Goal: Check status: Check status

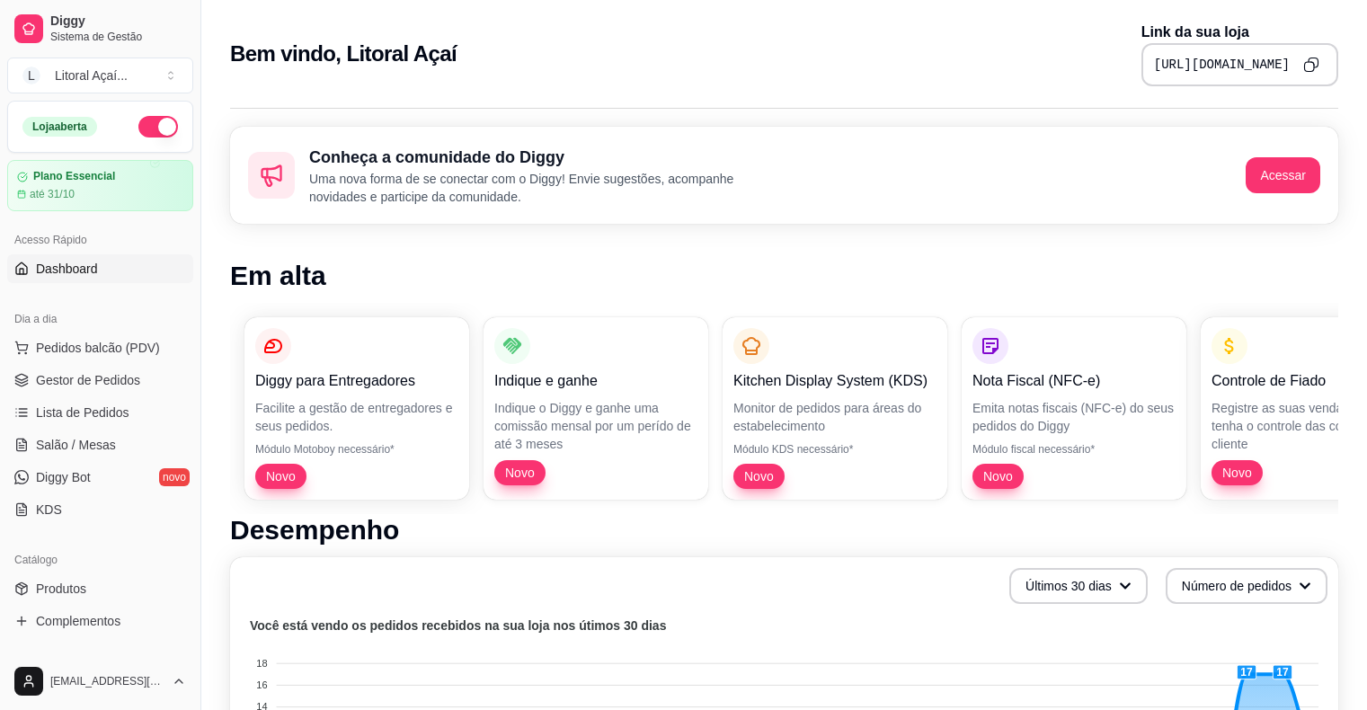
scroll to position [449, 0]
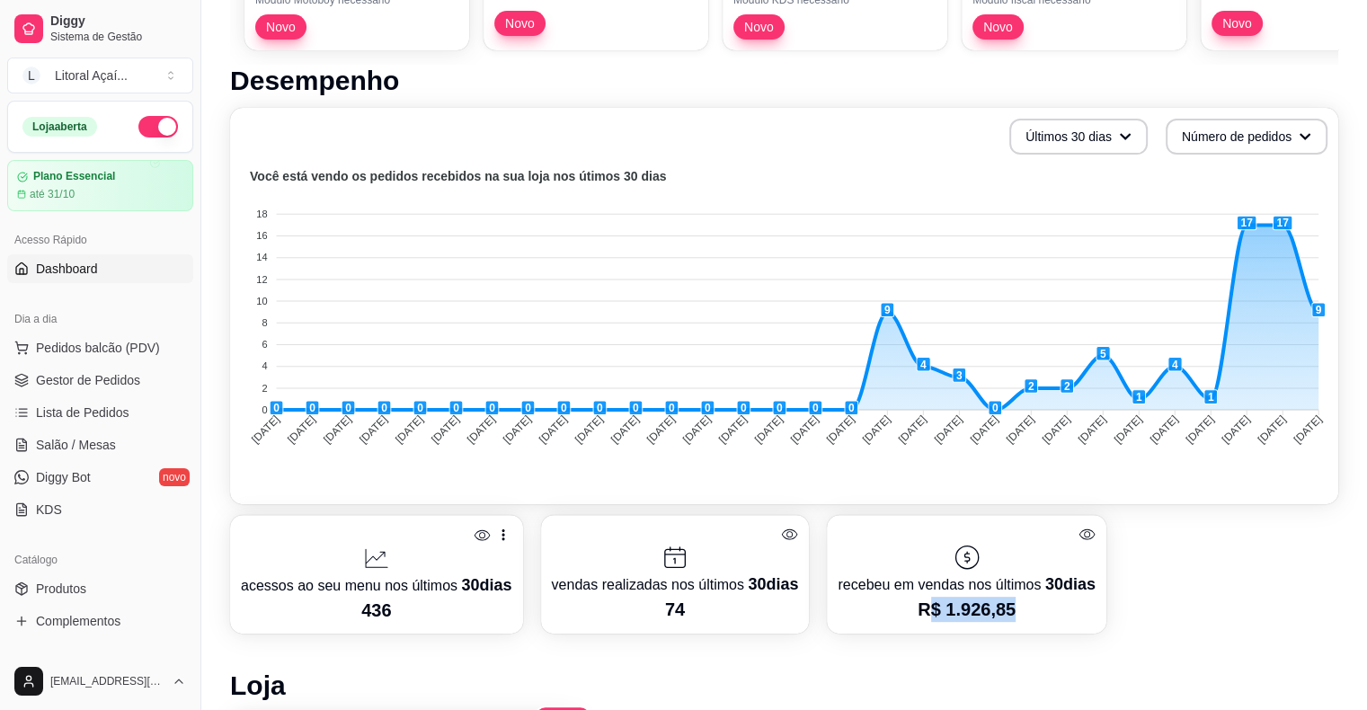
drag, startPoint x: 931, startPoint y: 595, endPoint x: 1085, endPoint y: 610, distance: 155.3
click at [1089, 609] on div "recebeu em vendas nos últimos 30 dias R$ 1.926,85" at bounding box center [966, 574] width 279 height 119
click at [1085, 610] on p "R$ 1.926,85" at bounding box center [965, 609] width 257 height 25
click at [1247, 217] on foreignobject at bounding box center [784, 322] width 1086 height 314
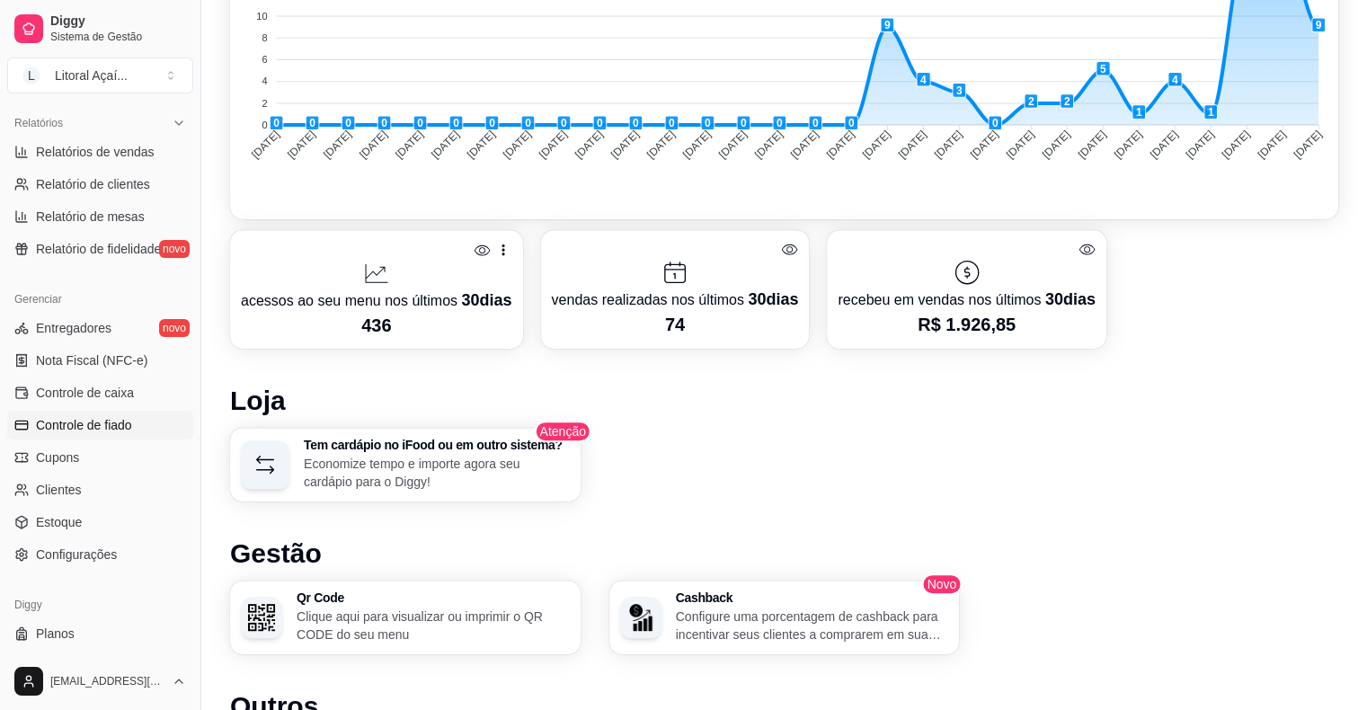
scroll to position [492, 0]
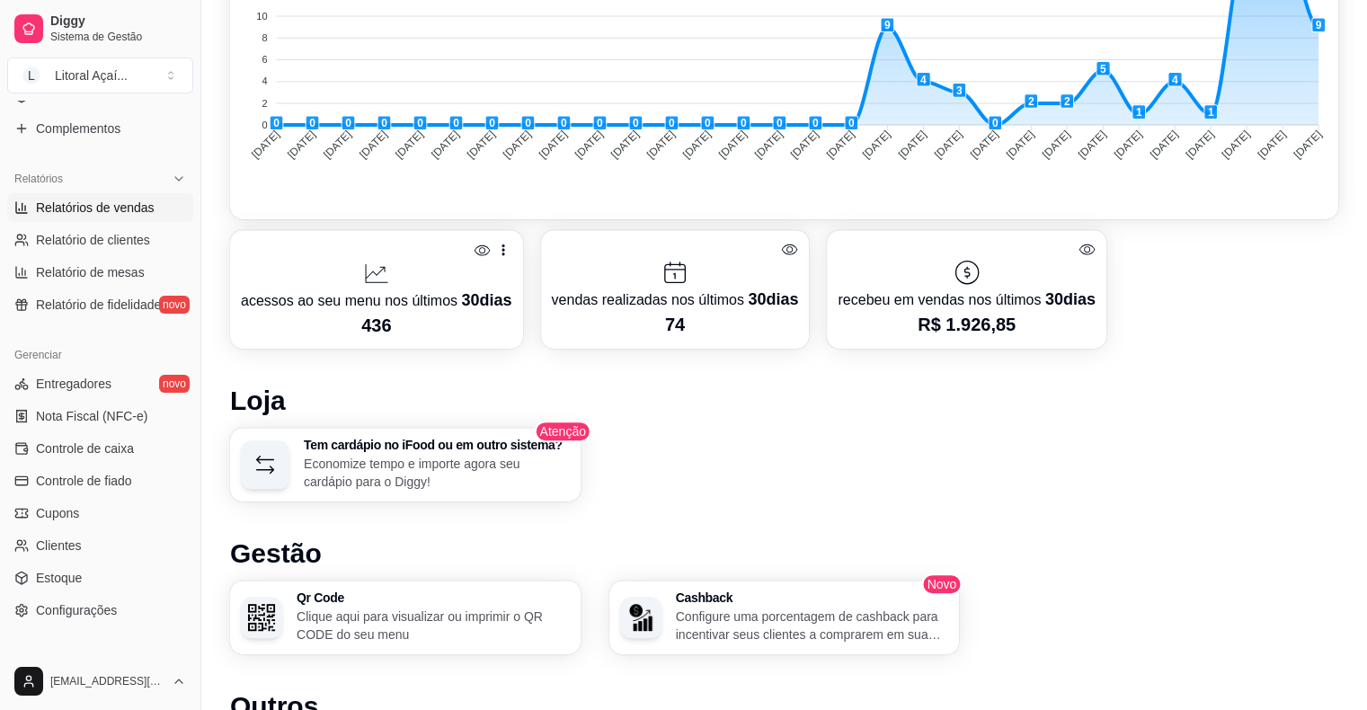
click at [120, 202] on span "Relatórios de vendas" at bounding box center [95, 208] width 119 height 18
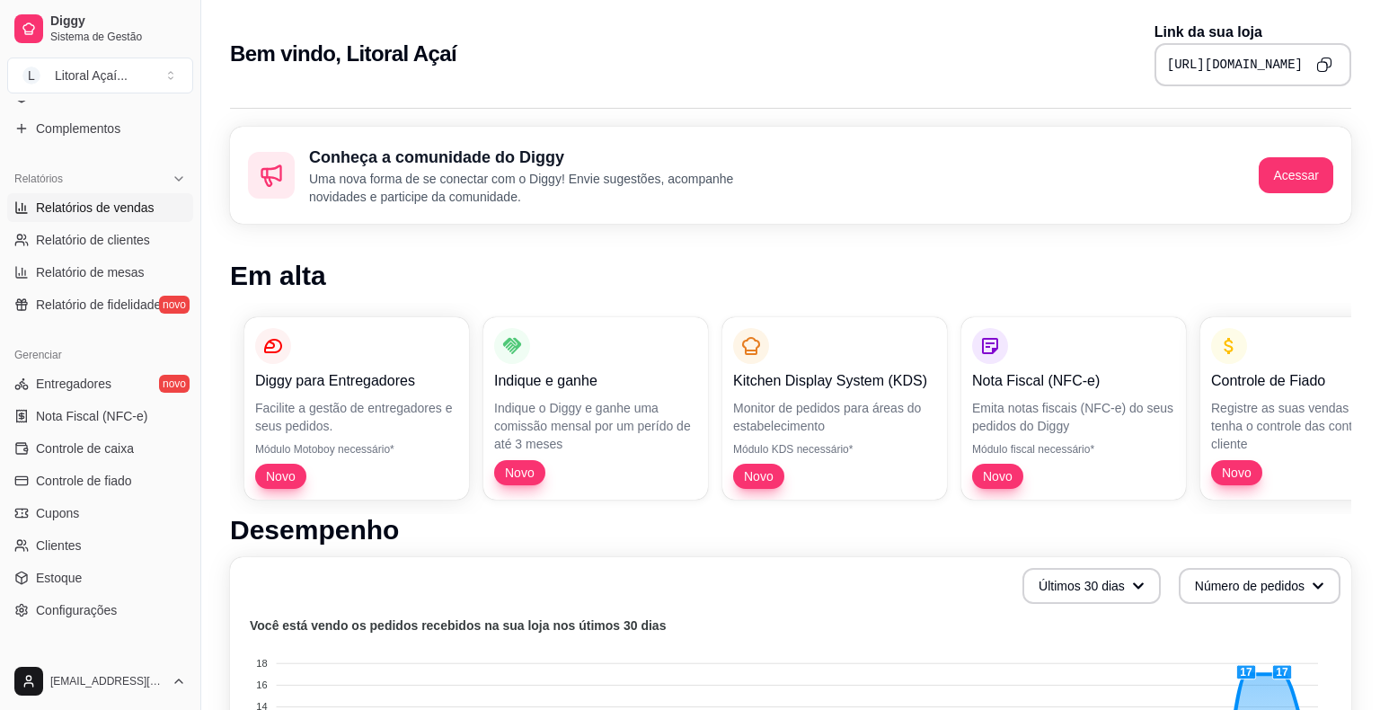
select select "ALL"
select select "0"
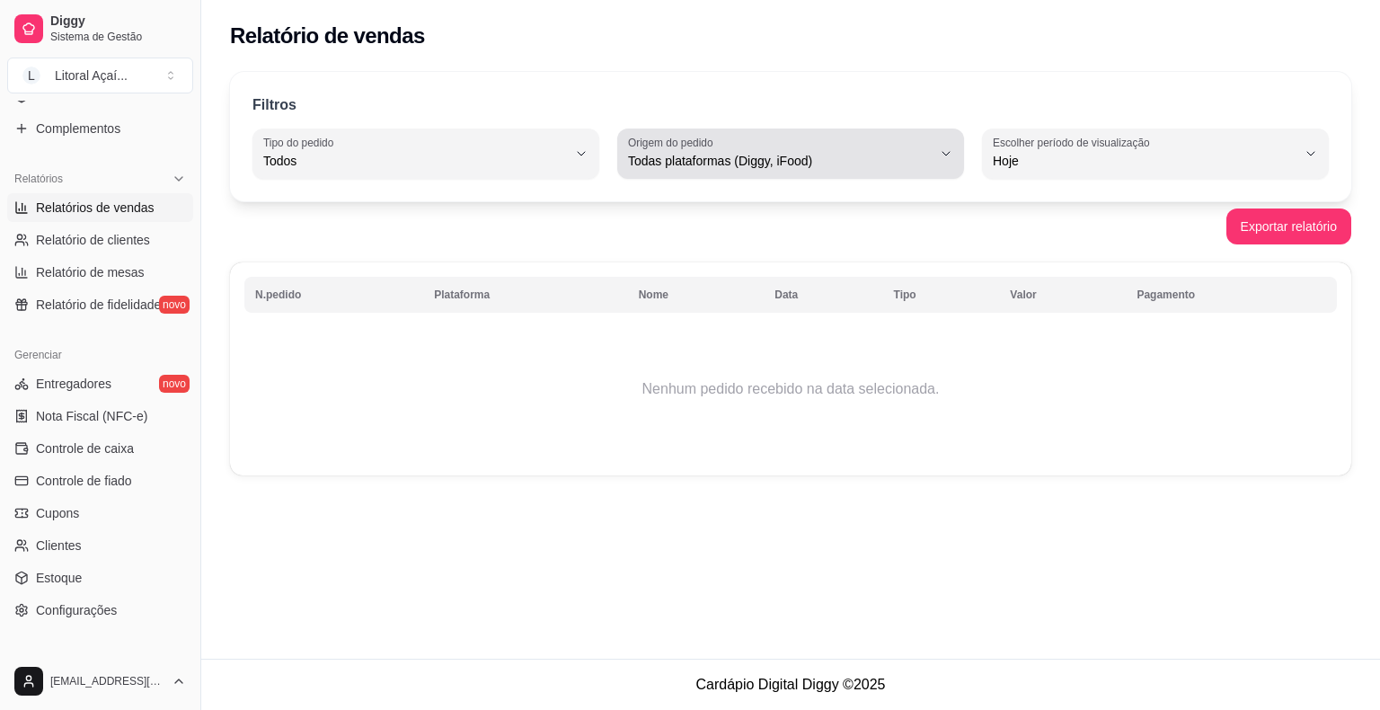
click at [812, 156] on span "Todas plataformas (Diggy, iFood)" at bounding box center [780, 161] width 304 height 18
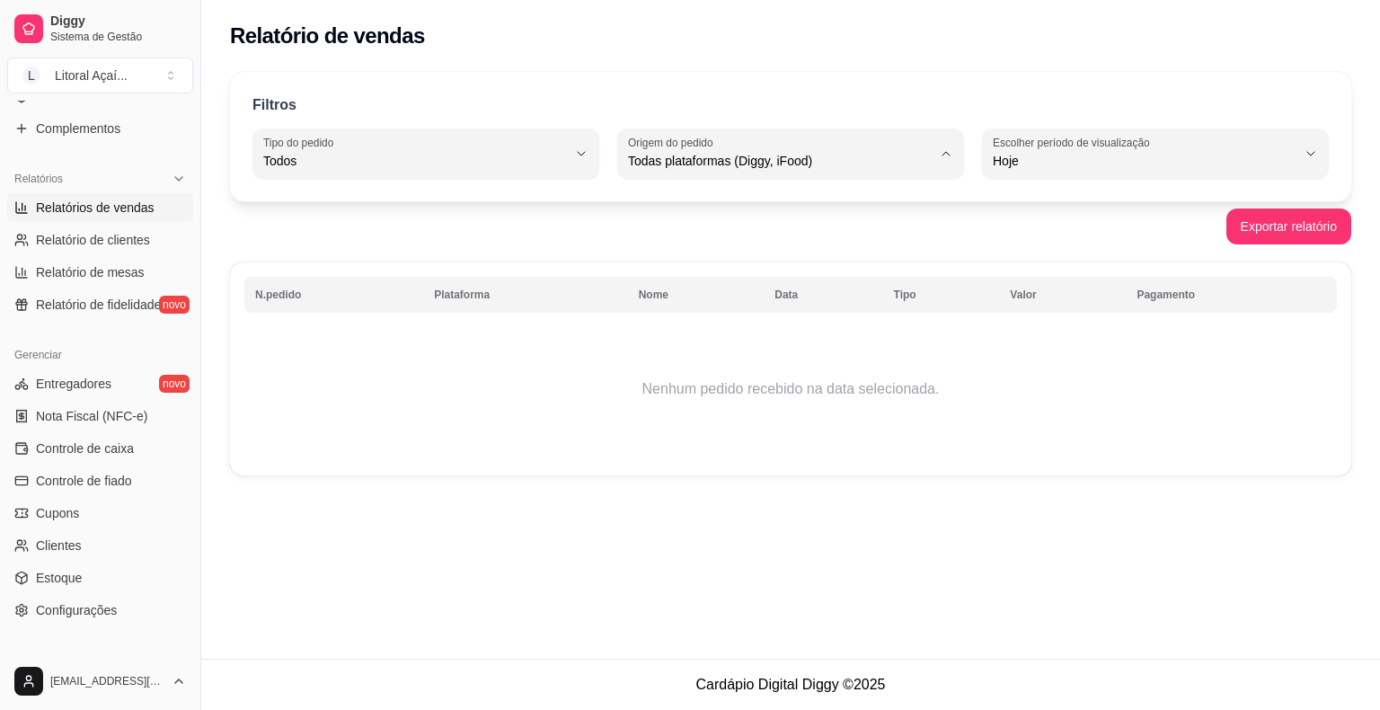
click at [670, 259] on span "iFood" at bounding box center [782, 261] width 288 height 17
type input "IFOOD"
select select "IFOOD"
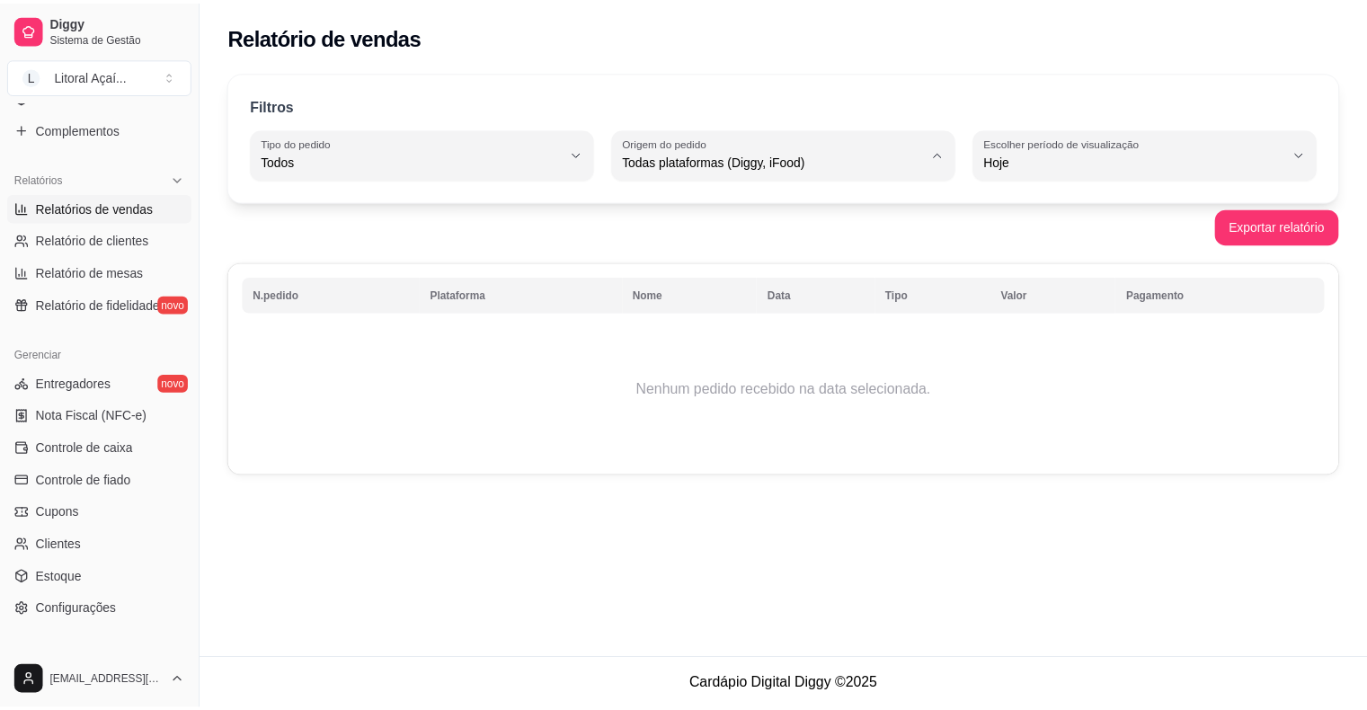
scroll to position [17, 0]
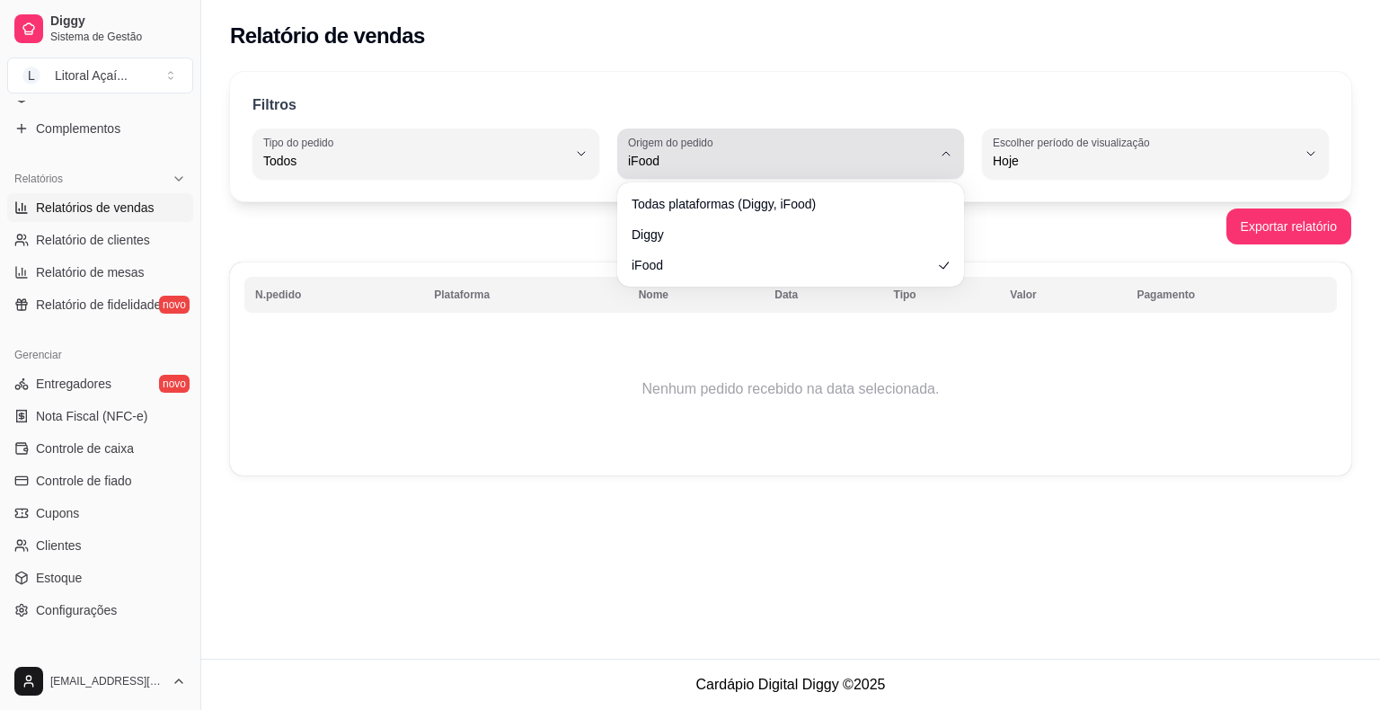
click at [699, 155] on span "iFood" at bounding box center [780, 161] width 304 height 18
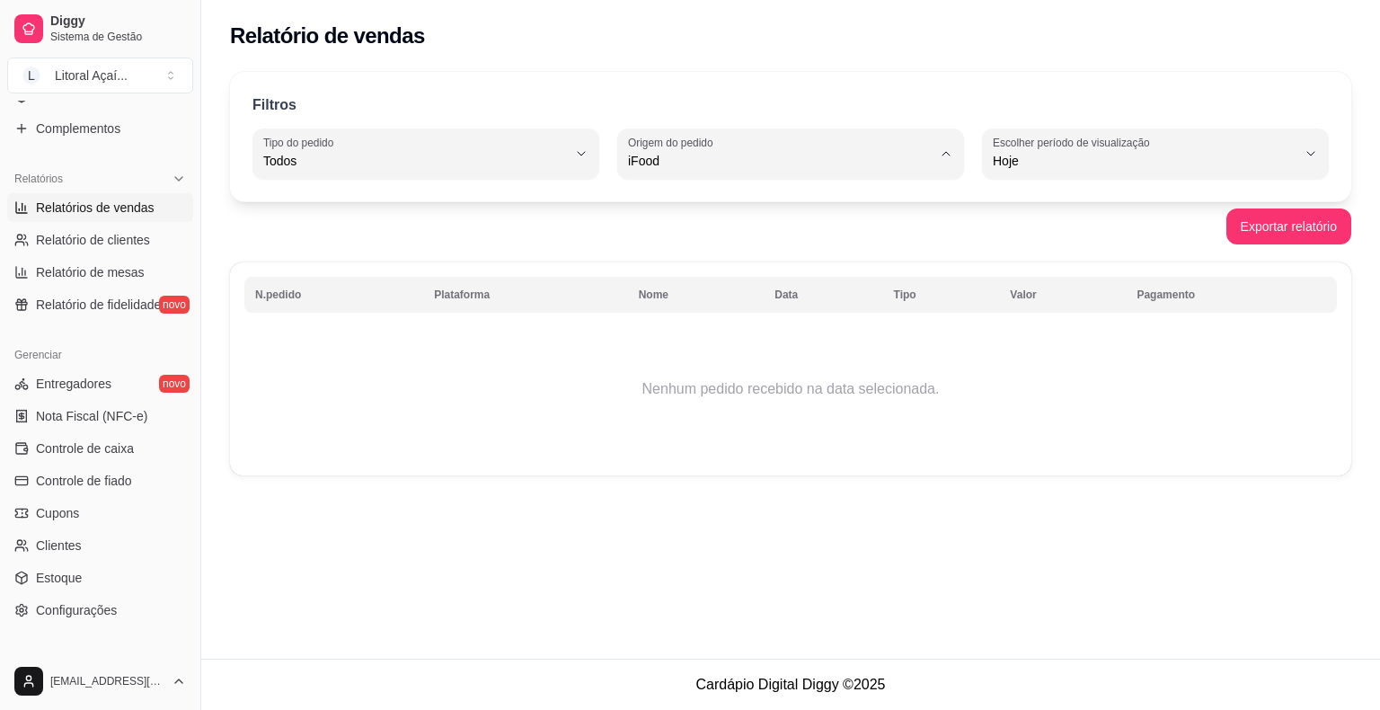
click at [677, 214] on li "Todas plataformas (Diggy, iFood)" at bounding box center [790, 204] width 319 height 28
type input "ALL"
select select "ALL"
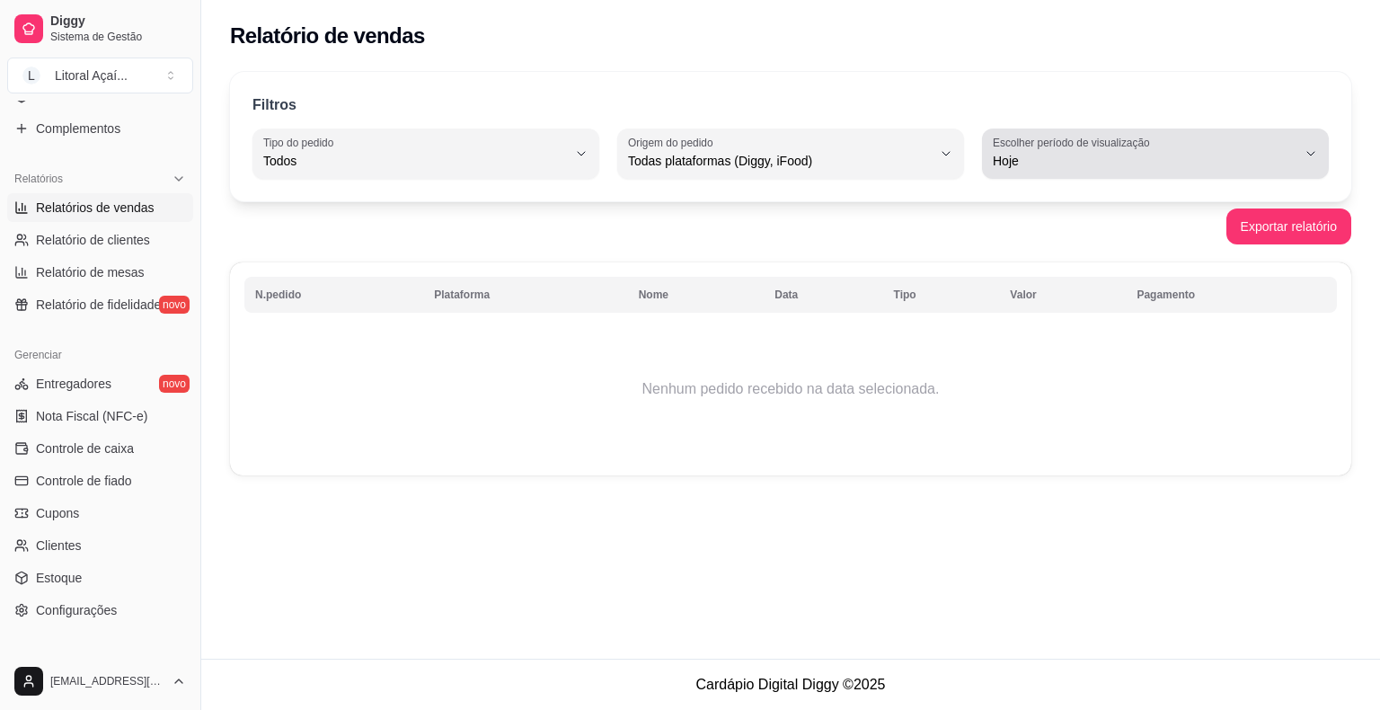
click at [1088, 137] on label "Escolher período de visualização" at bounding box center [1074, 142] width 163 height 15
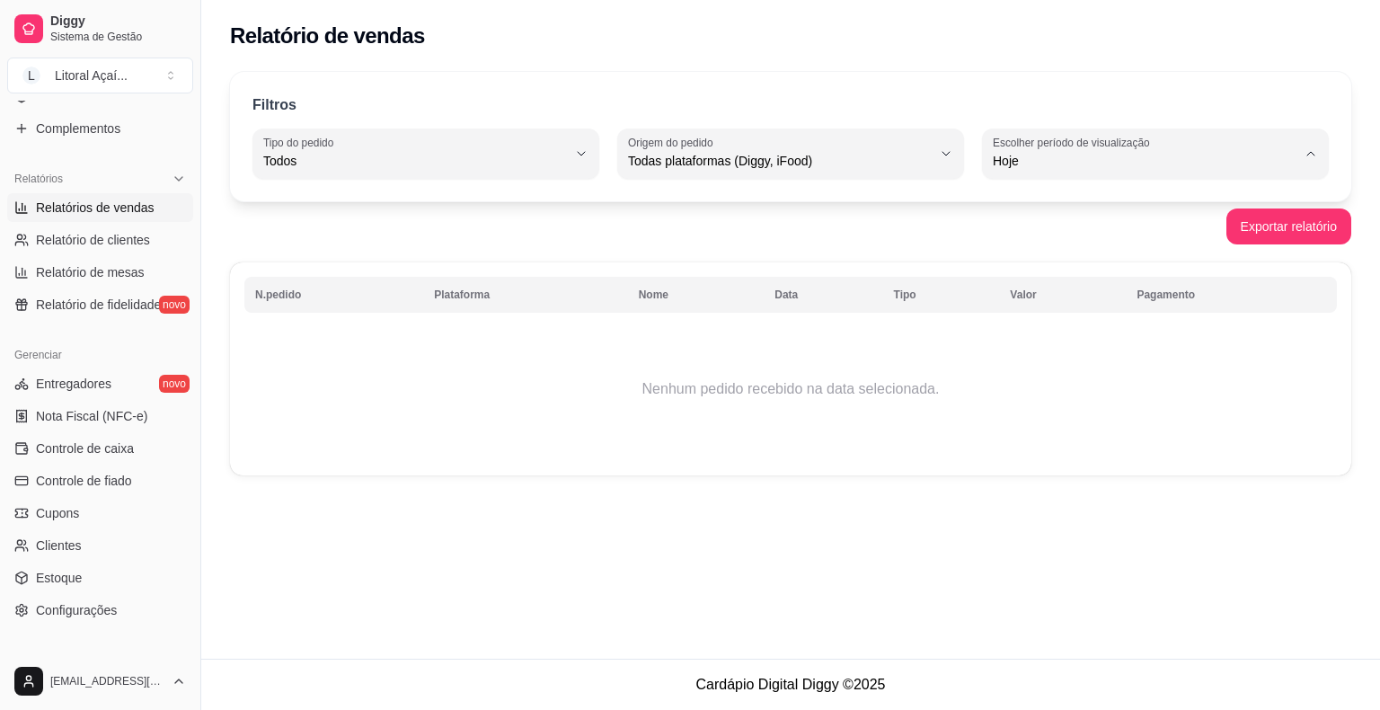
click at [1020, 229] on span "Ontem" at bounding box center [1147, 232] width 288 height 17
type input "1"
select select "1"
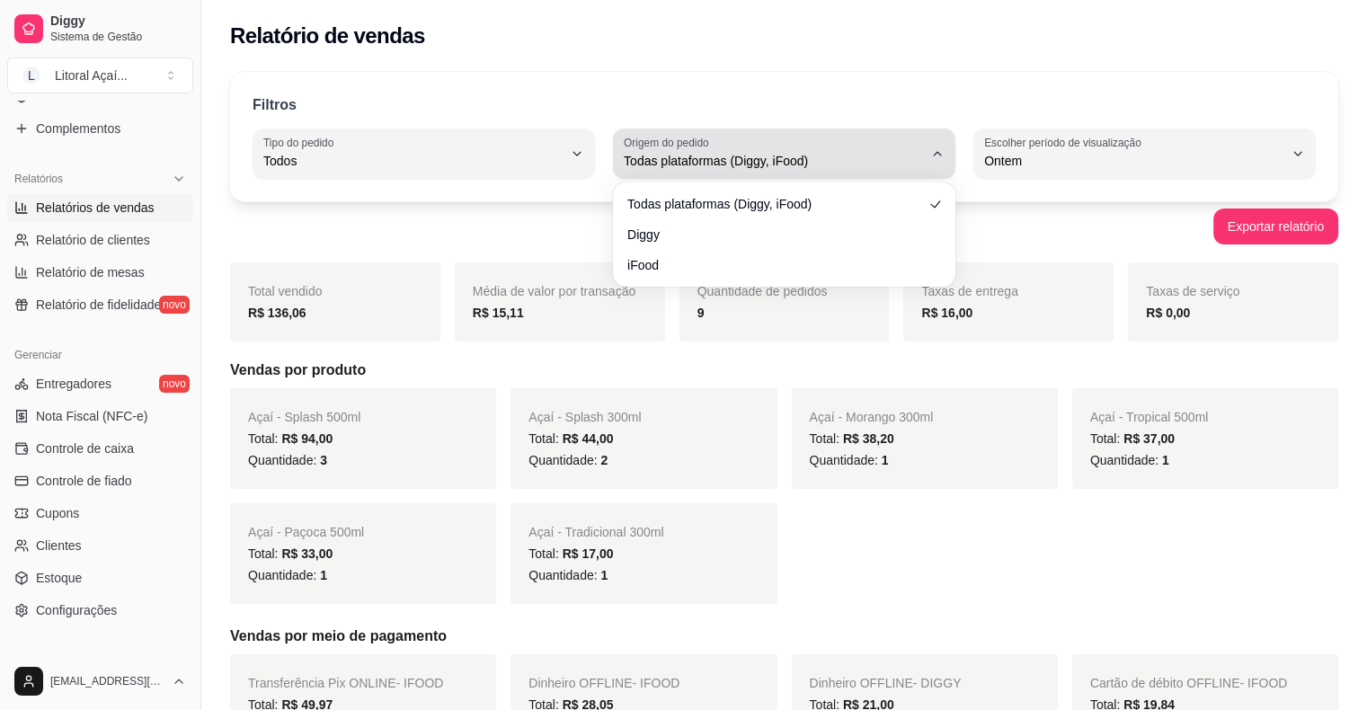
click at [752, 155] on span "Todas plataformas (Diggy, iFood)" at bounding box center [773, 161] width 299 height 18
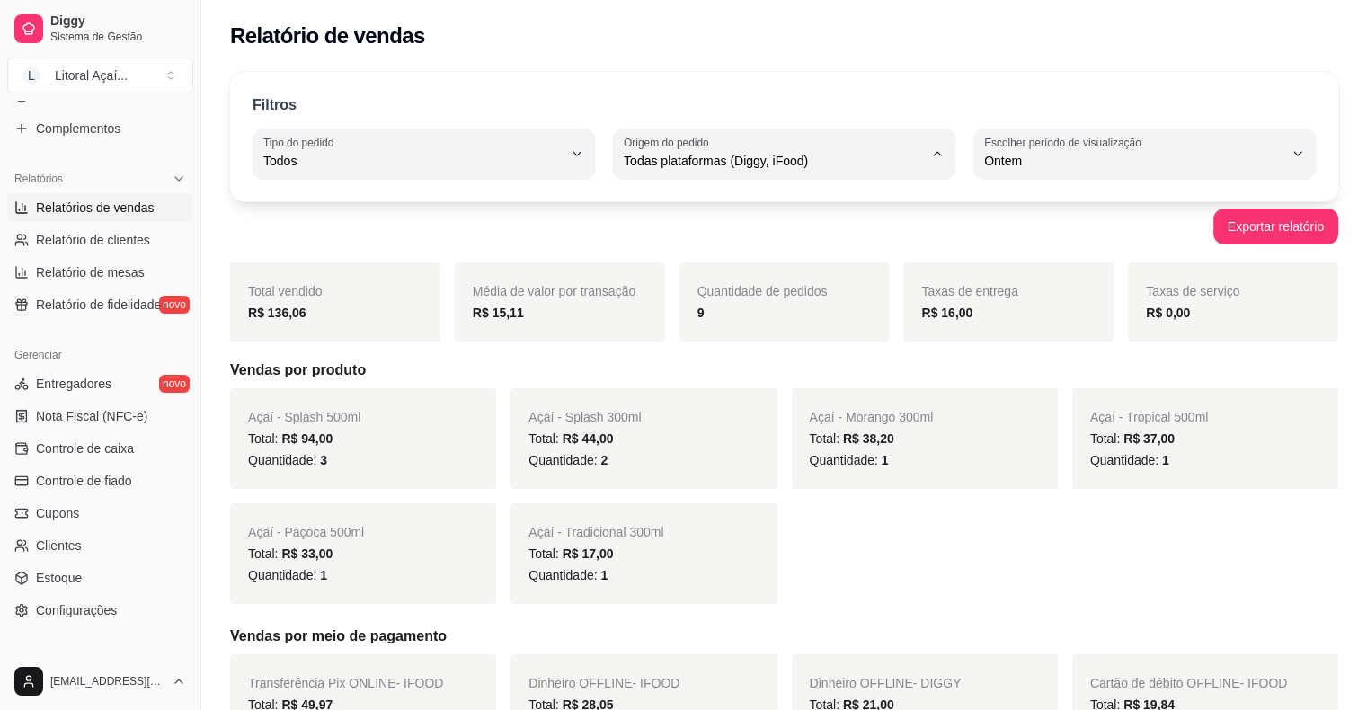
click at [686, 253] on li "iFood" at bounding box center [783, 262] width 314 height 28
type input "IFOOD"
select select "IFOOD"
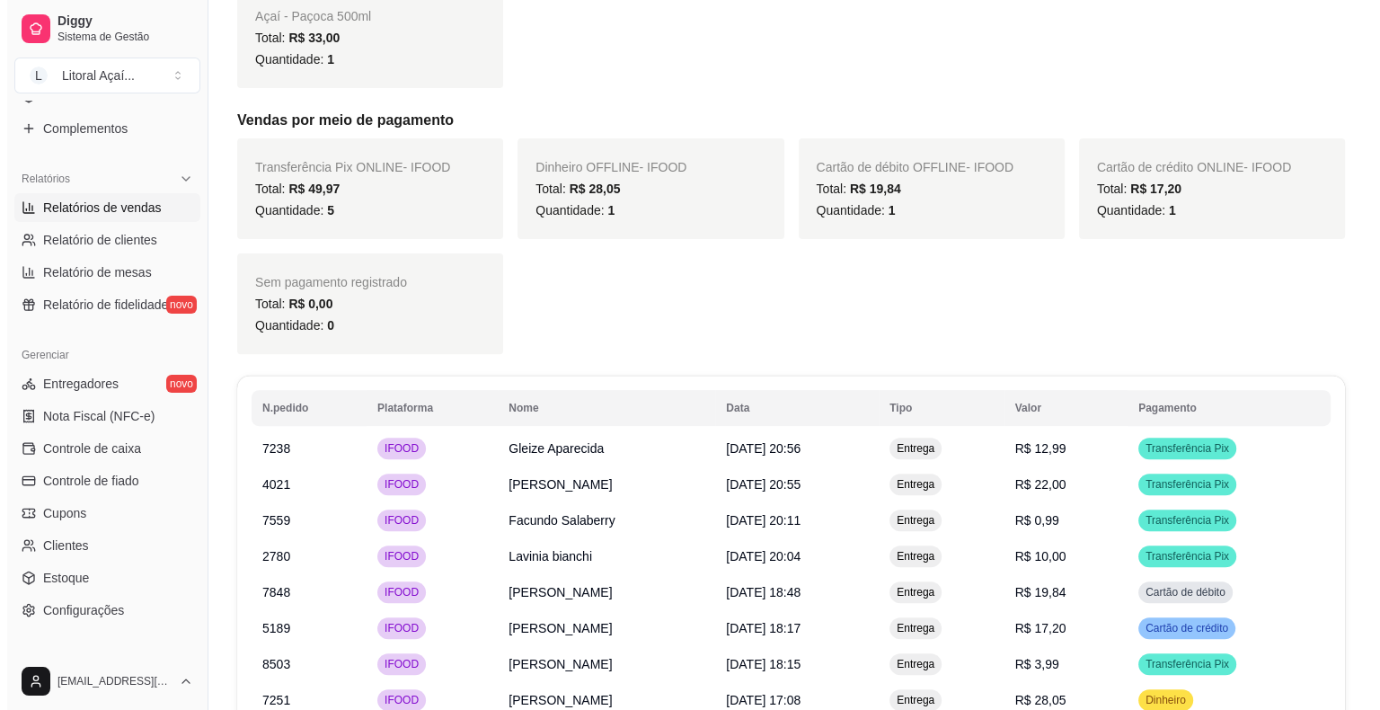
scroll to position [539, 0]
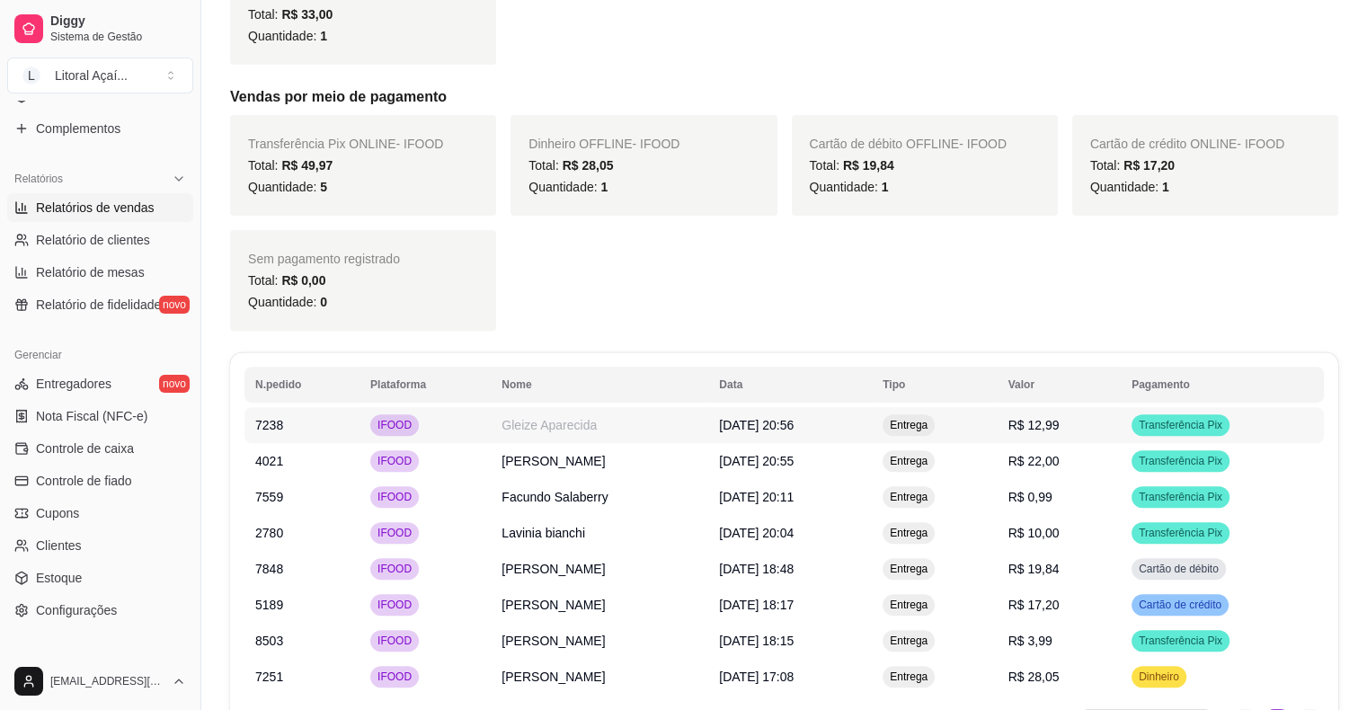
click at [1100, 424] on td "R$ 12,99" at bounding box center [1058, 425] width 123 height 36
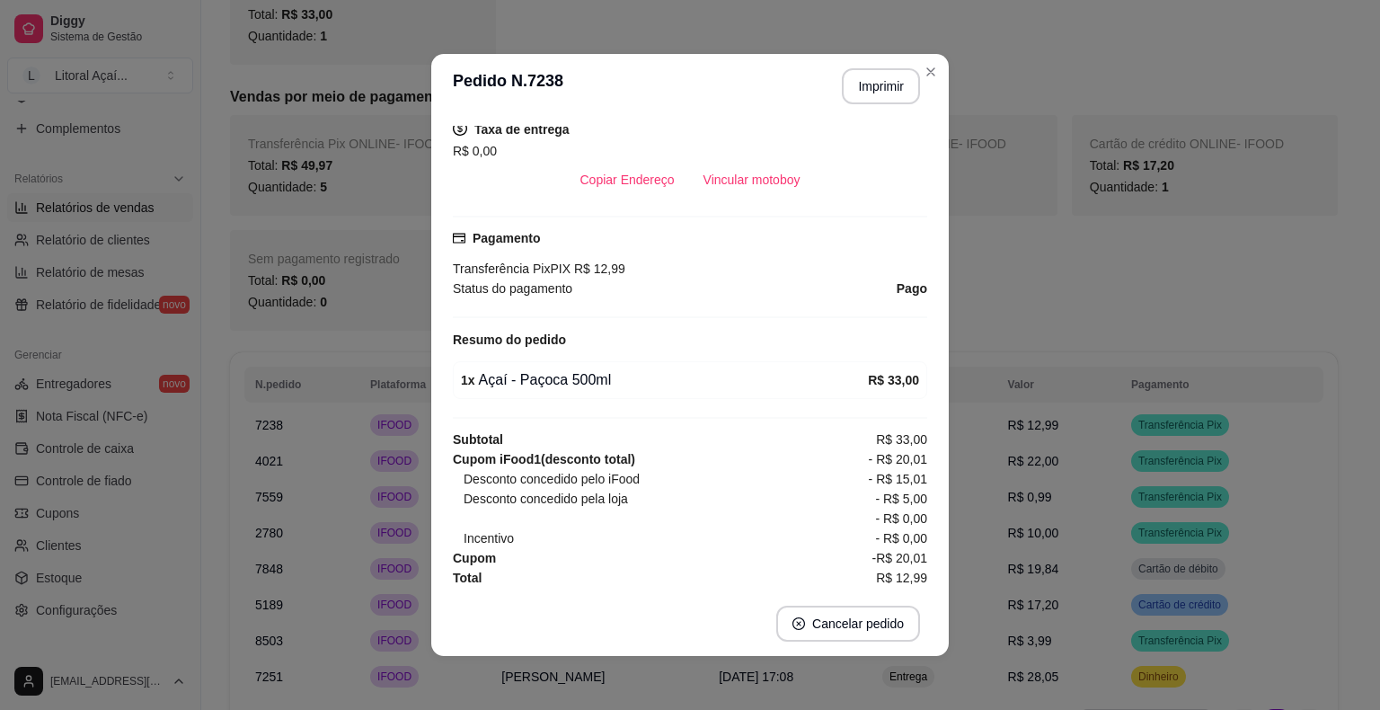
scroll to position [381, 0]
drag, startPoint x: 547, startPoint y: 498, endPoint x: 909, endPoint y: 494, distance: 362.1
click at [911, 494] on div "Horário do pedido [DATE] 20:56 Status do pedido FINALIZADO Nome do cliente Glei…" at bounding box center [690, 355] width 474 height 458
drag, startPoint x: 512, startPoint y: 471, endPoint x: 912, endPoint y: 477, distance: 399.9
click at [912, 477] on div "Horário do pedido [DATE] 20:56 Status do pedido FINALIZADO Nome do cliente Glei…" at bounding box center [690, 355] width 474 height 458
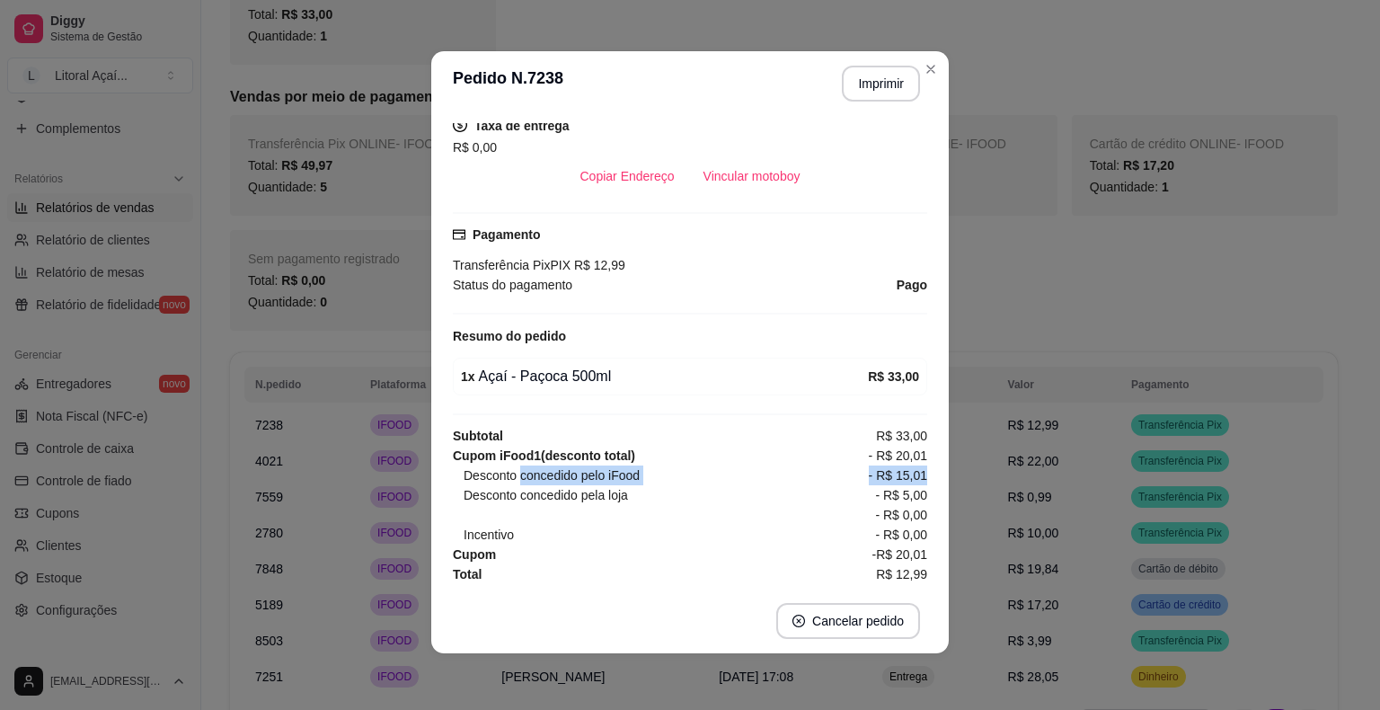
scroll to position [4, 0]
drag, startPoint x: 849, startPoint y: 553, endPoint x: 899, endPoint y: 565, distance: 51.7
click at [899, 565] on div "Horário do pedido [DATE] 20:56 Status do pedido FINALIZADO Nome do cliente Glei…" at bounding box center [690, 351] width 474 height 458
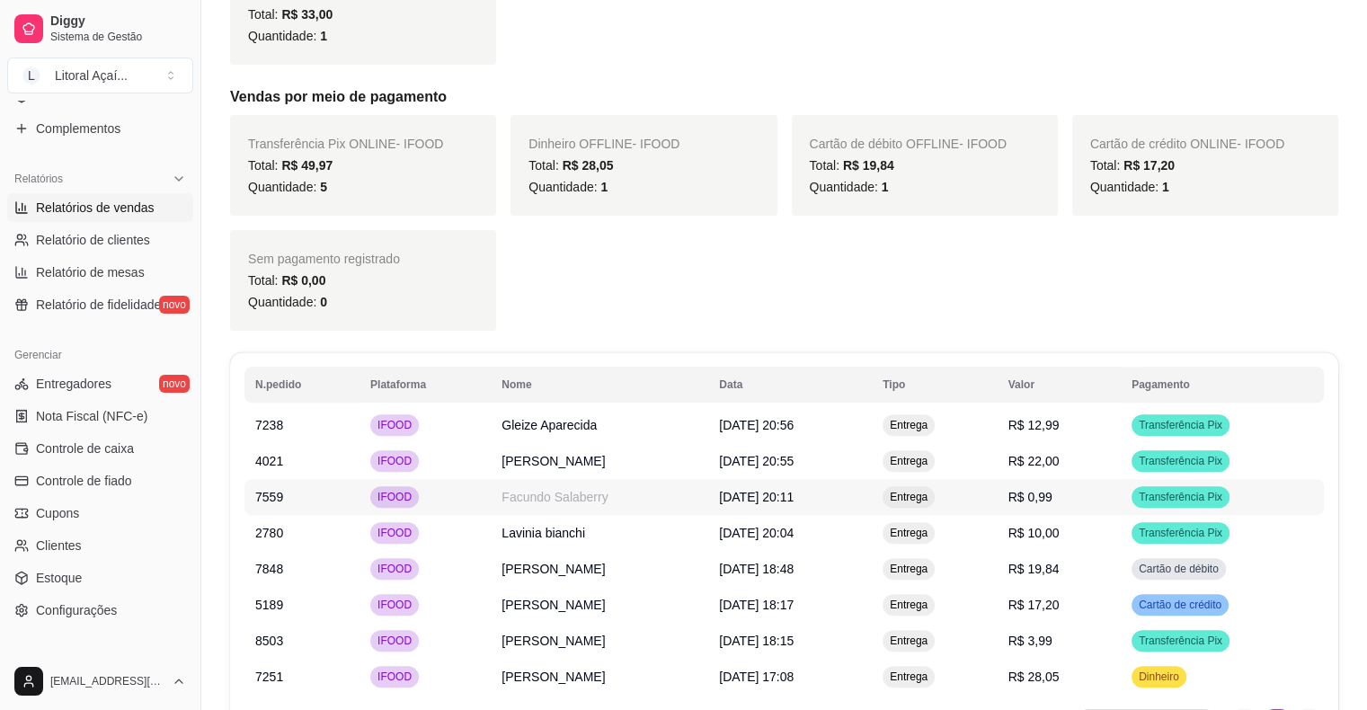
click at [1052, 501] on span "R$ 0,99" at bounding box center [1030, 497] width 44 height 14
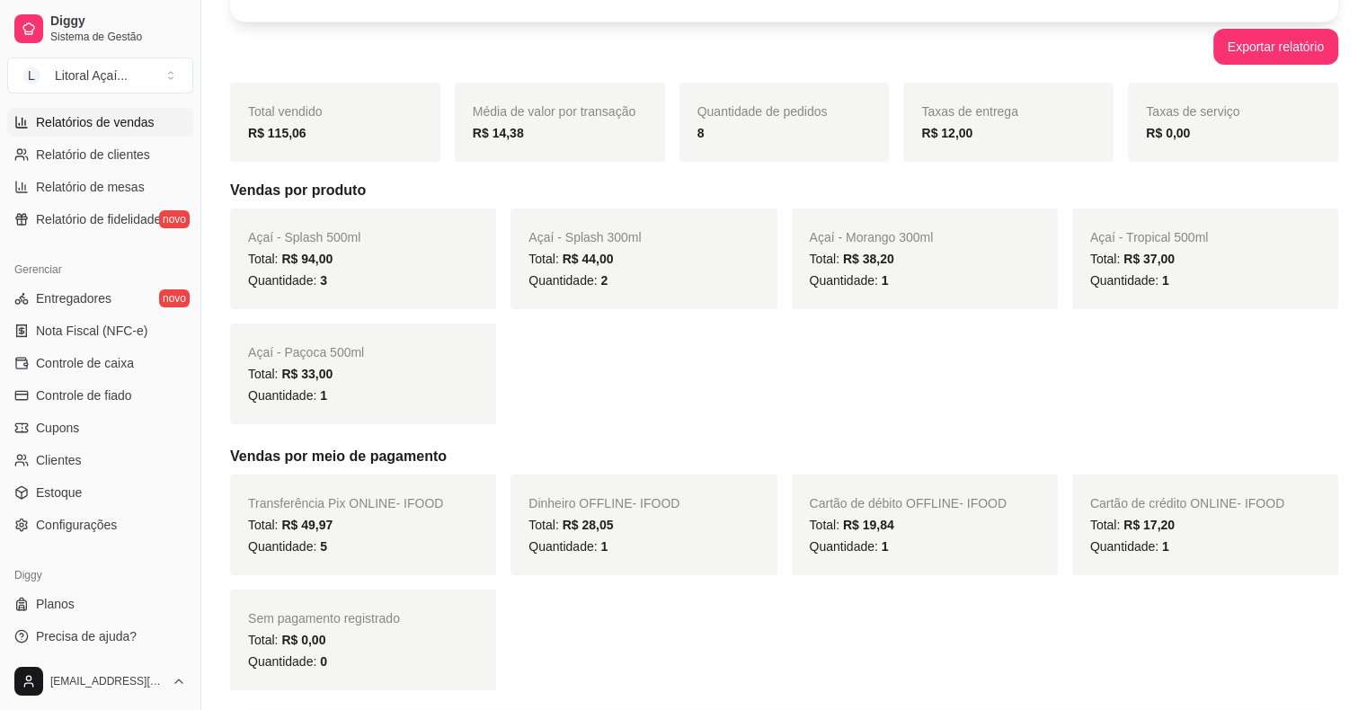
scroll to position [582, 0]
